Goal: Task Accomplishment & Management: Complete application form

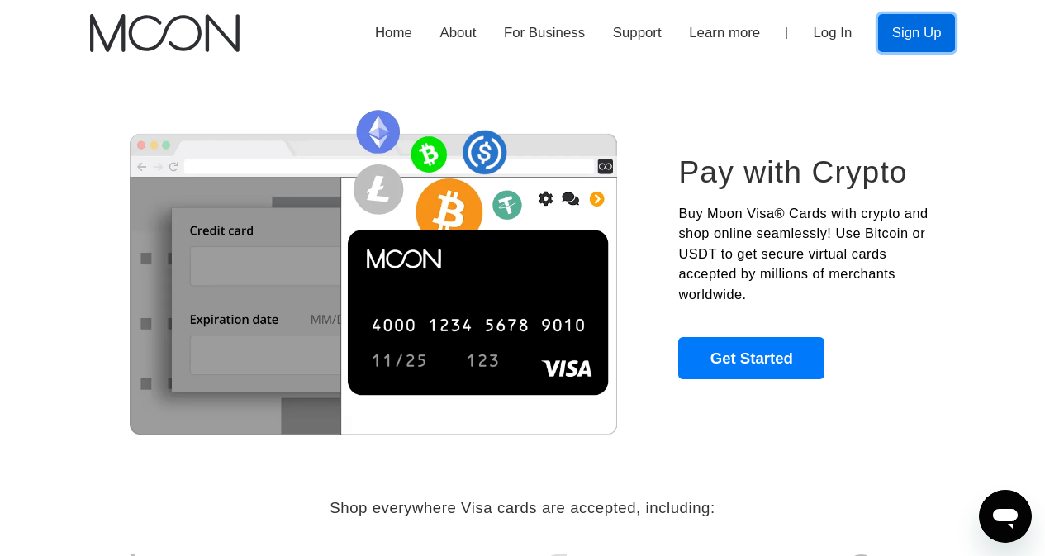
click at [903, 40] on link "Sign Up" at bounding box center [916, 32] width 77 height 37
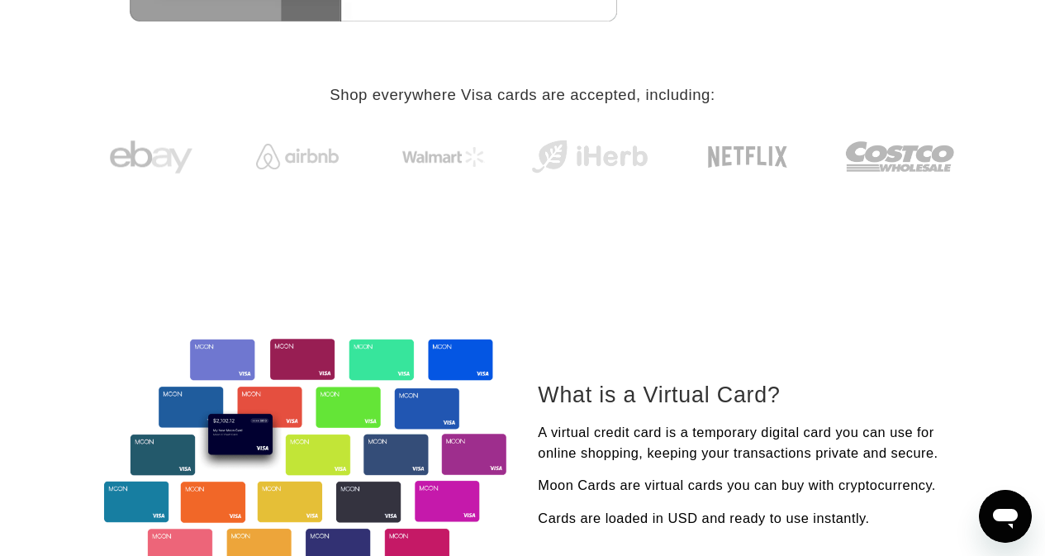
scroll to position [743, 0]
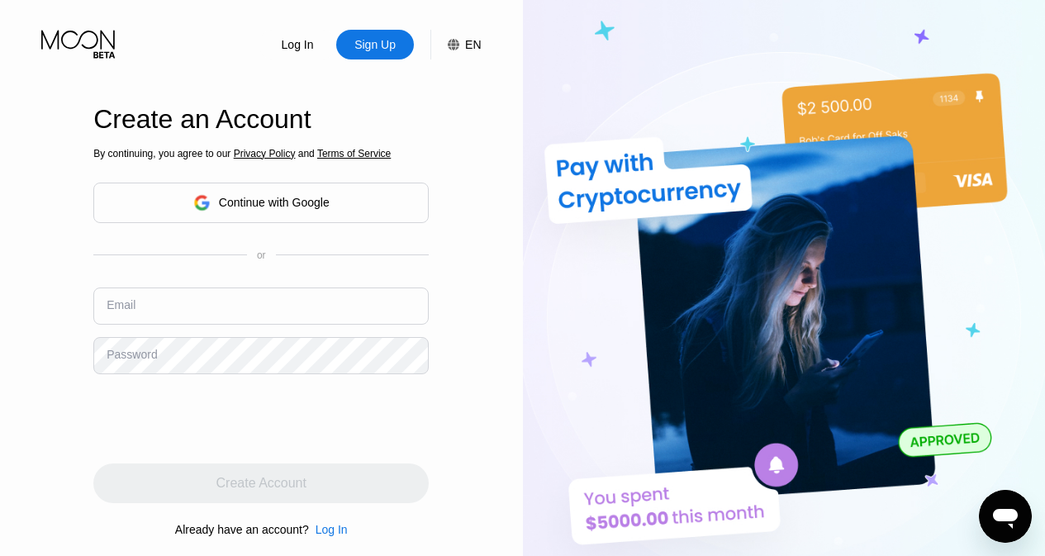
click at [363, 202] on div "Continue with Google" at bounding box center [260, 203] width 335 height 40
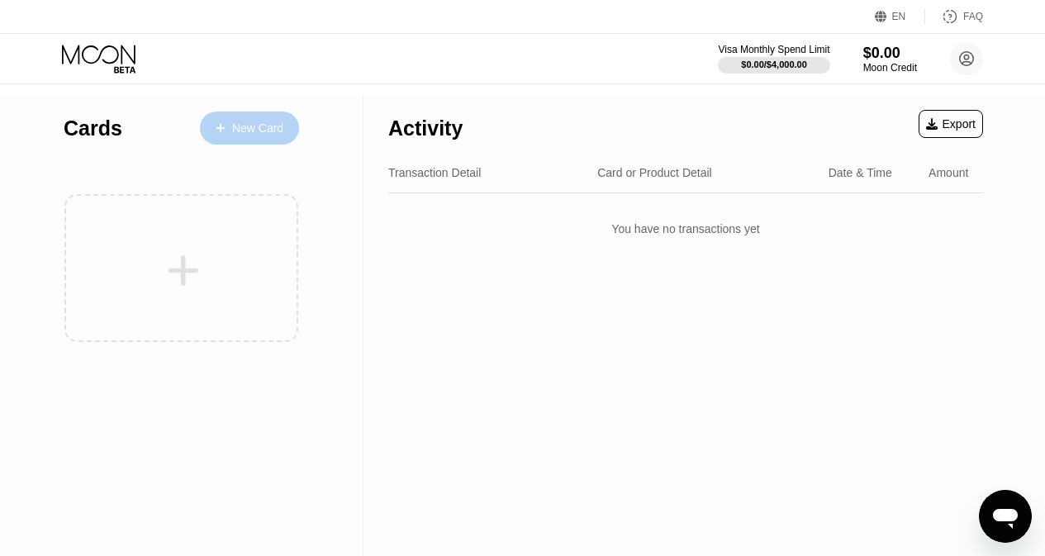
click at [256, 133] on div "New Card" at bounding box center [257, 128] width 51 height 14
